Goal: Task Accomplishment & Management: Manage account settings

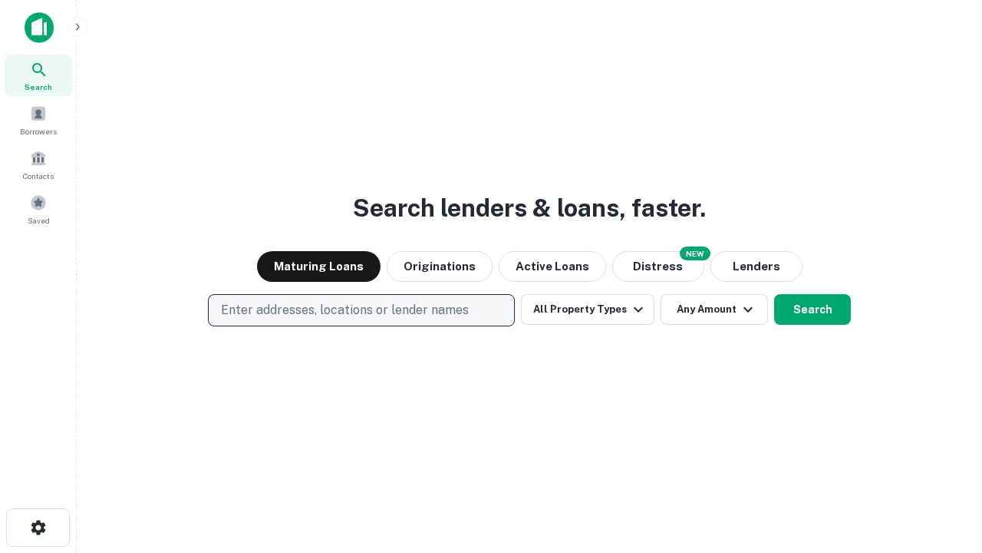
click at [361, 310] on p "Enter addresses, locations or lender names" at bounding box center [345, 310] width 248 height 18
type input "**********"
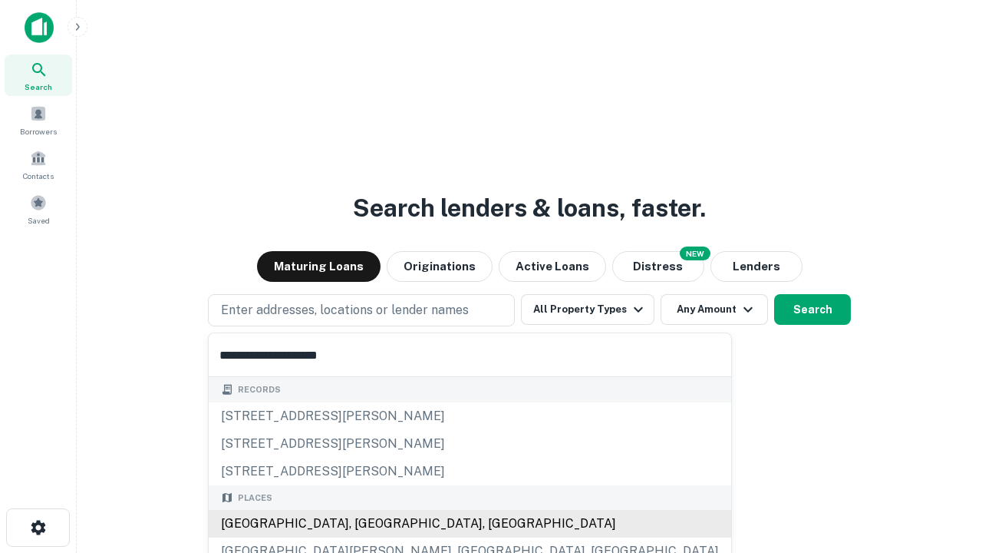
click at [367, 523] on div "[GEOGRAPHIC_DATA], [GEOGRAPHIC_DATA], [GEOGRAPHIC_DATA]" at bounding box center [470, 524] width 523 height 28
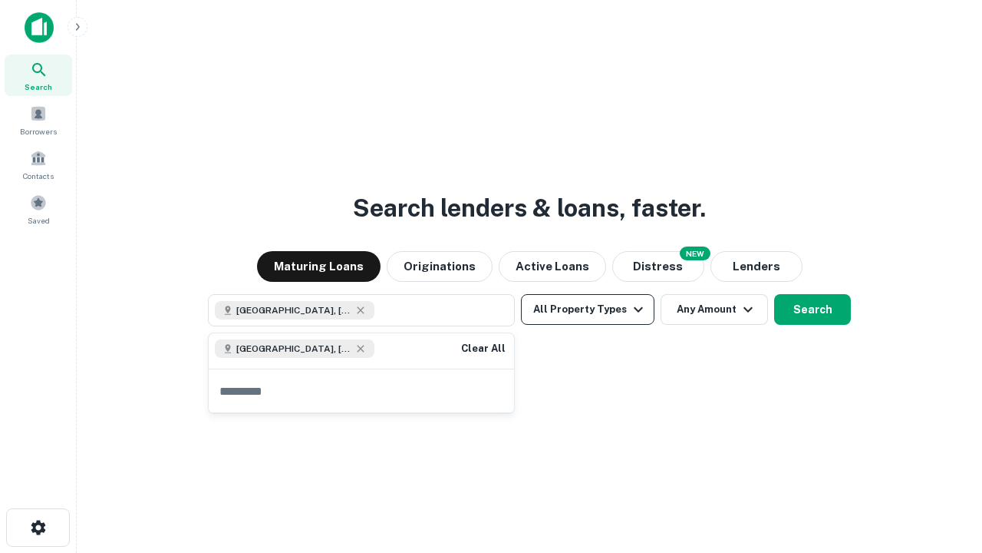
click at [588, 309] on button "All Property Types" at bounding box center [588, 309] width 134 height 31
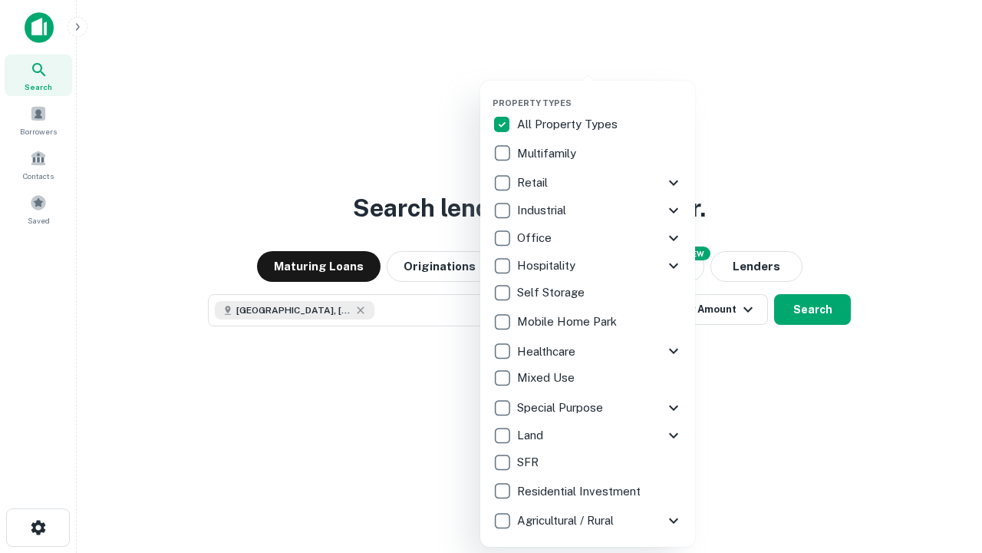
click at [600, 93] on button "button" at bounding box center [600, 93] width 215 height 1
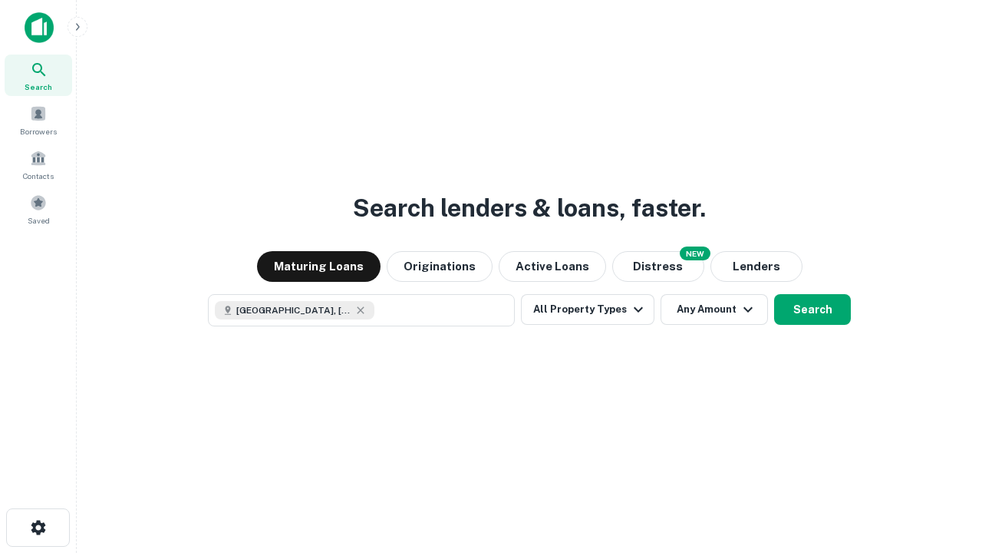
scroll to position [25, 0]
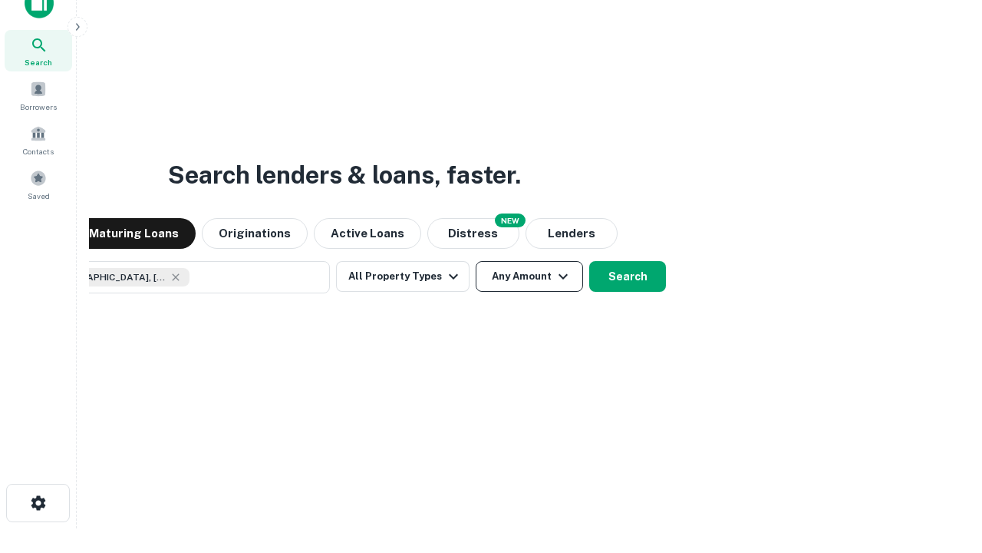
click at [476, 261] on button "Any Amount" at bounding box center [529, 276] width 107 height 31
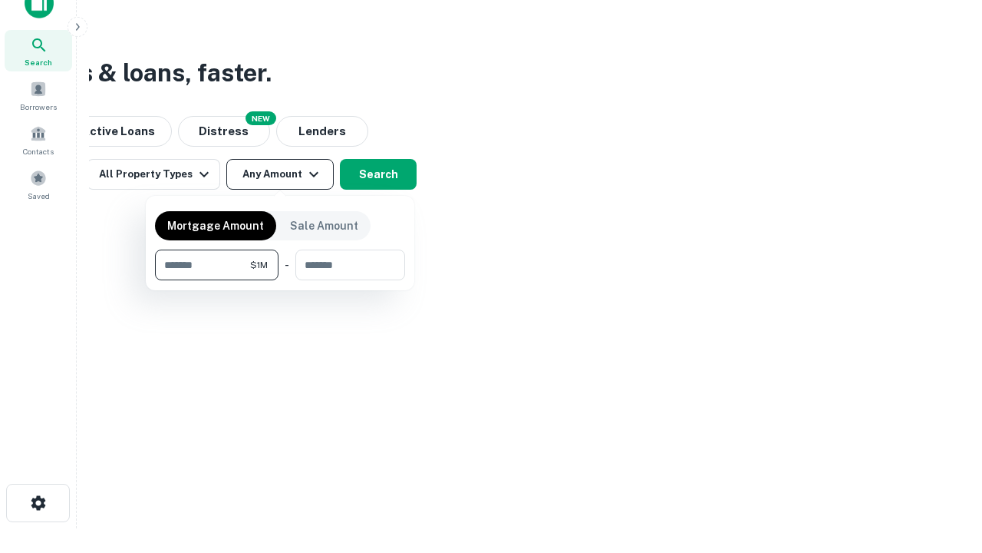
type input "*******"
click at [280, 280] on button "button" at bounding box center [280, 280] width 250 height 1
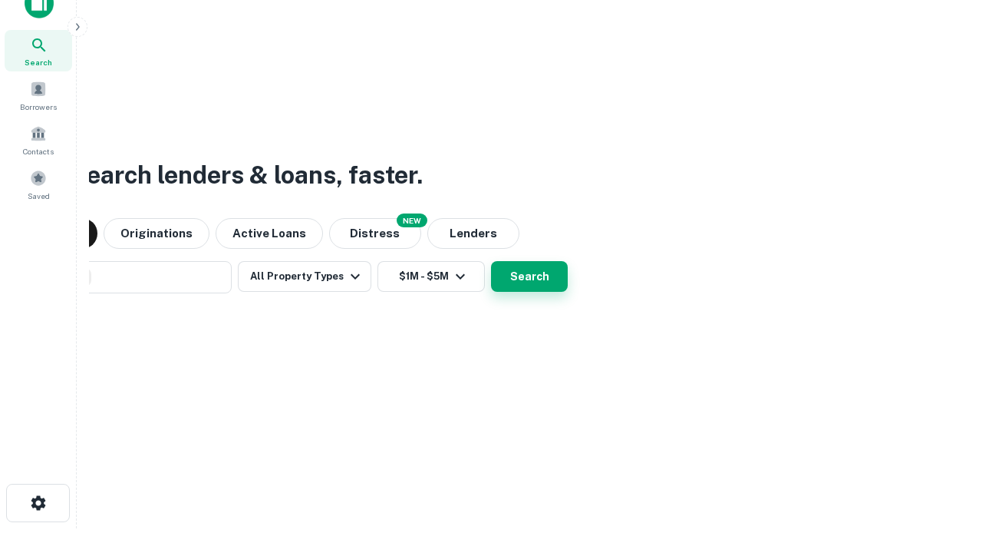
click at [491, 261] on button "Search" at bounding box center [529, 276] width 77 height 31
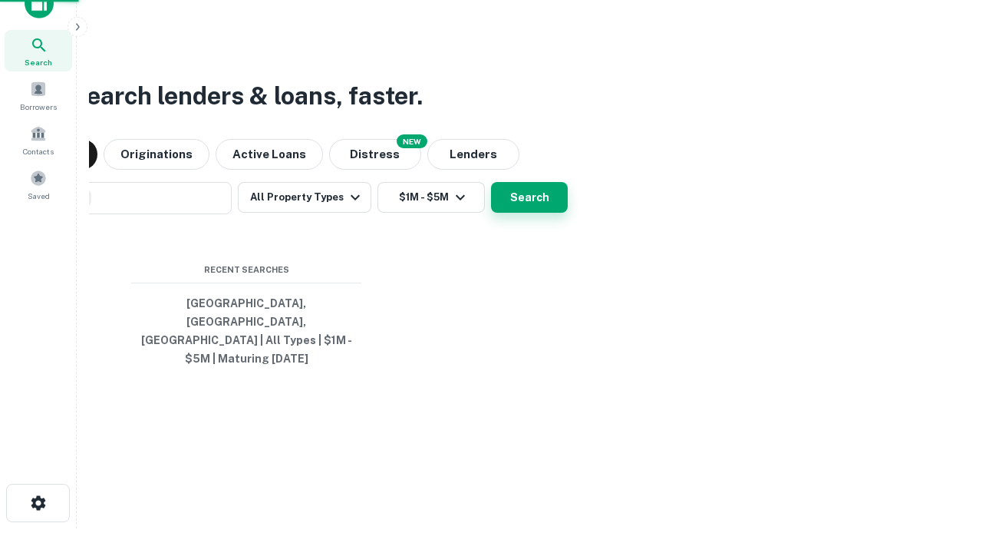
scroll to position [50, 434]
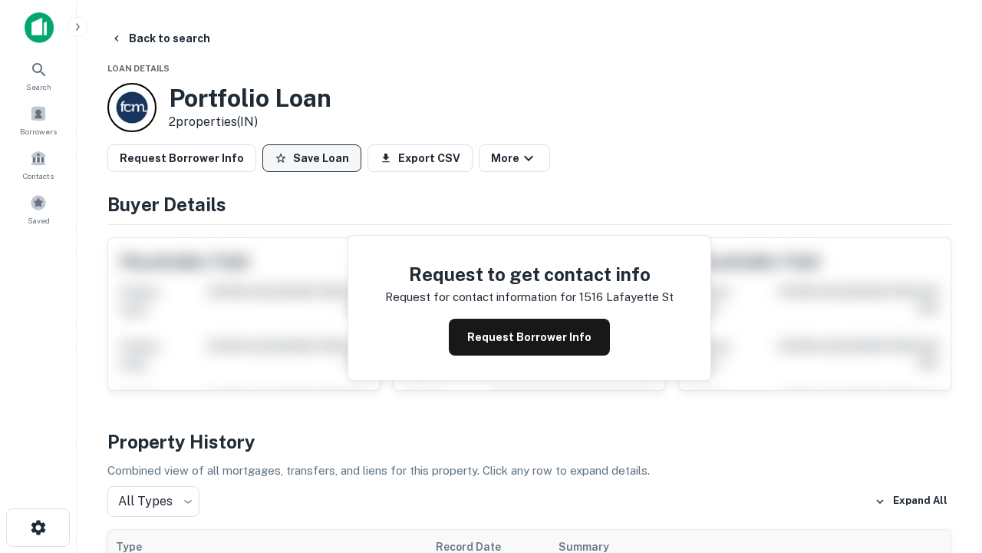
click at [312, 158] on button "Save Loan" at bounding box center [311, 158] width 99 height 28
click at [315, 158] on button "Loan Saved" at bounding box center [315, 158] width 106 height 28
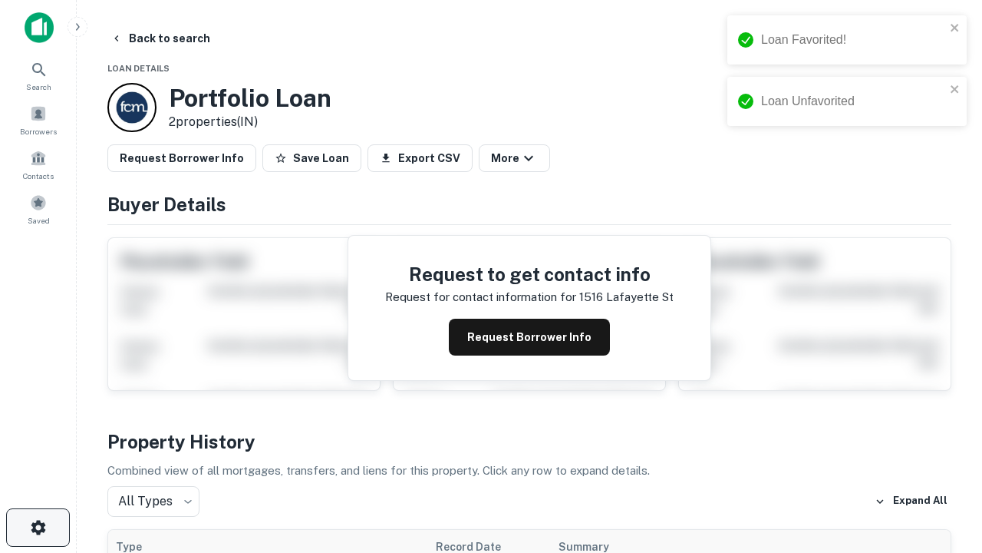
click at [38, 527] on icon "button" at bounding box center [38, 527] width 18 height 18
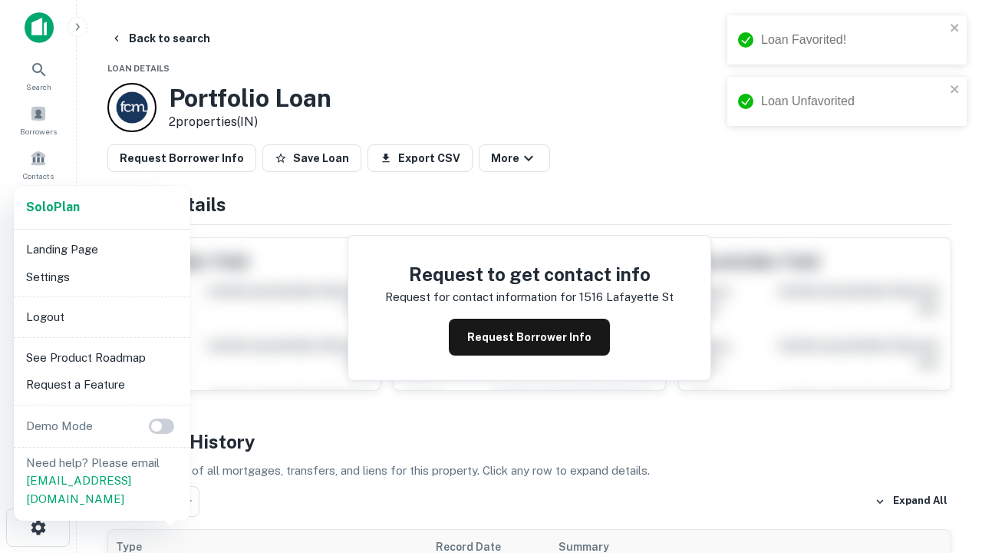
click at [101, 316] on li "Logout" at bounding box center [102, 317] width 164 height 28
